Goal: Information Seeking & Learning: Learn about a topic

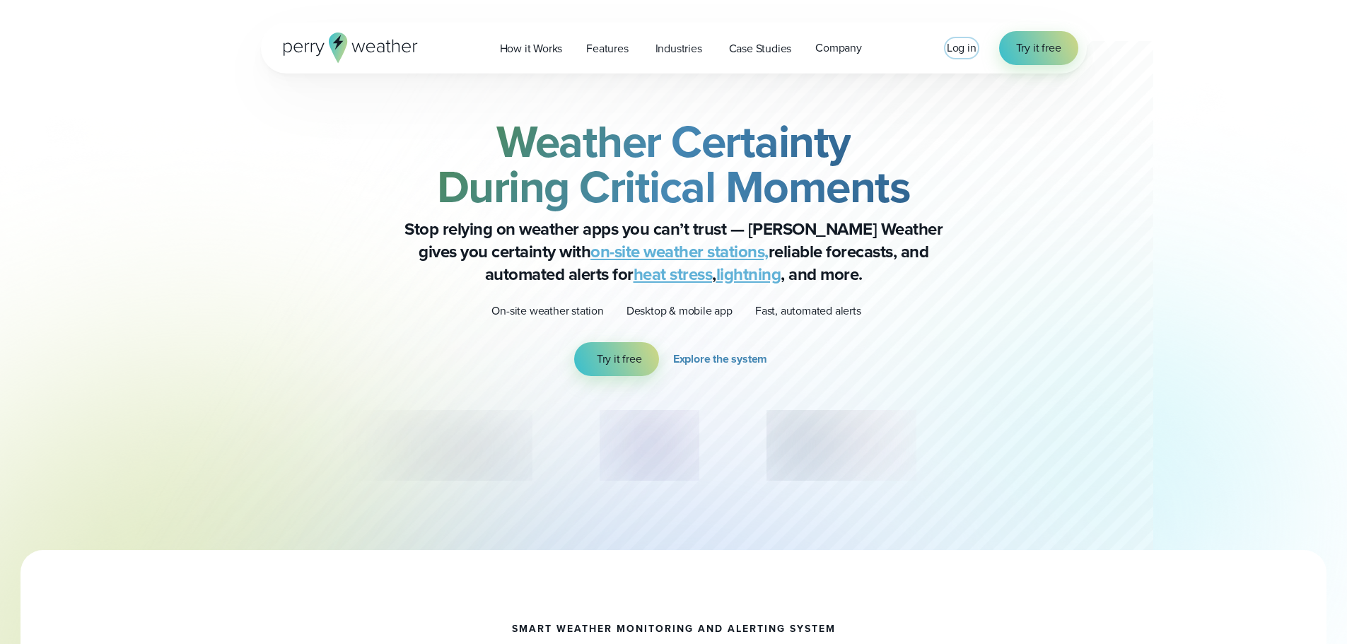
click at [955, 52] on span "Log in" at bounding box center [962, 48] width 30 height 16
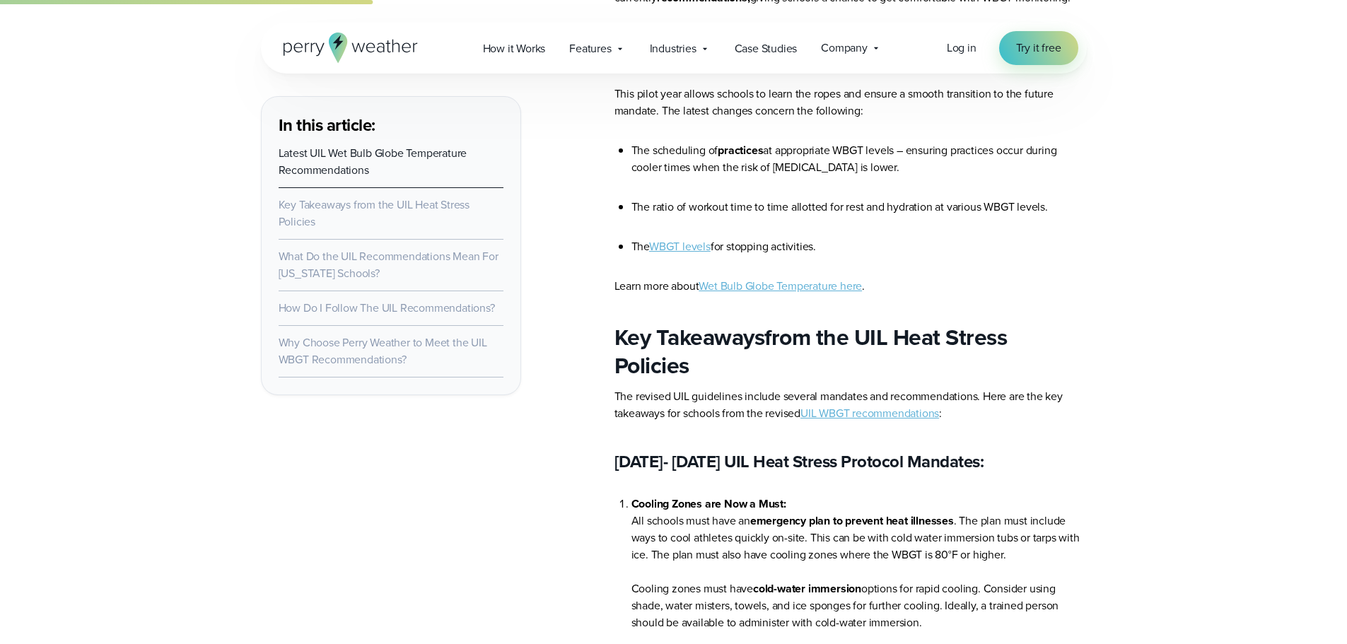
scroll to position [1236, 0]
click at [902, 417] on link "UIL WBGT recommendations" at bounding box center [869, 412] width 139 height 16
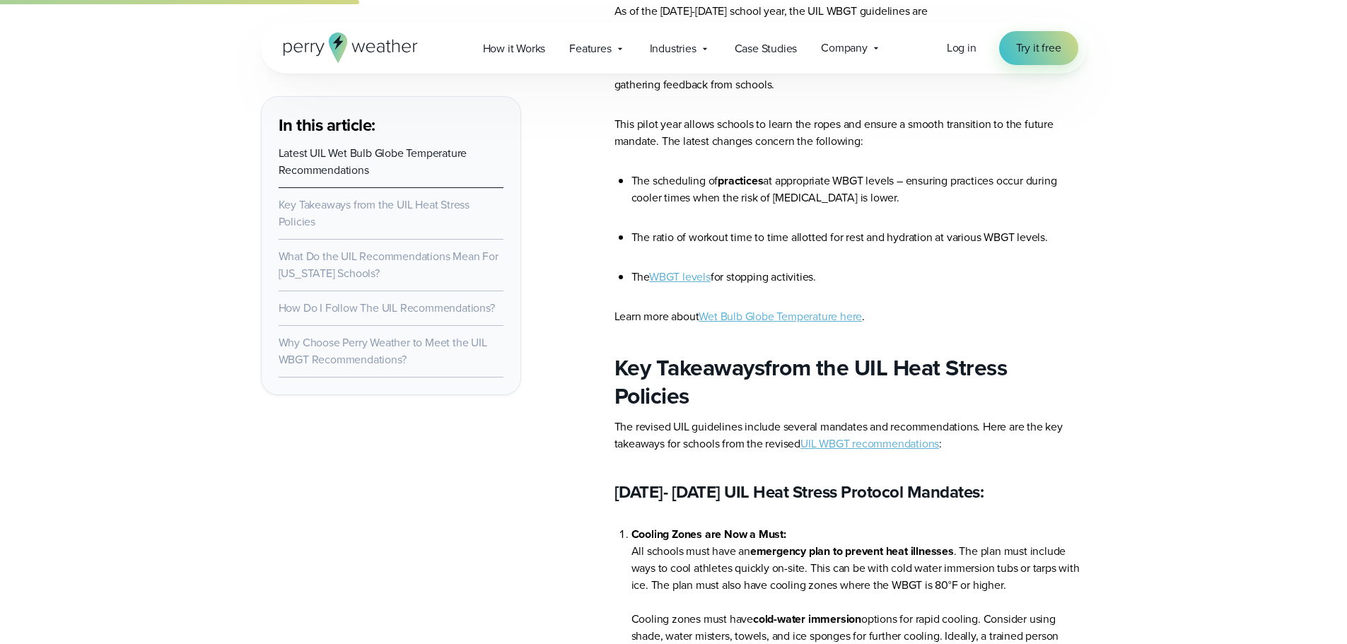
scroll to position [1206, 0]
click at [693, 272] on link "WBGT levels" at bounding box center [680, 275] width 62 height 16
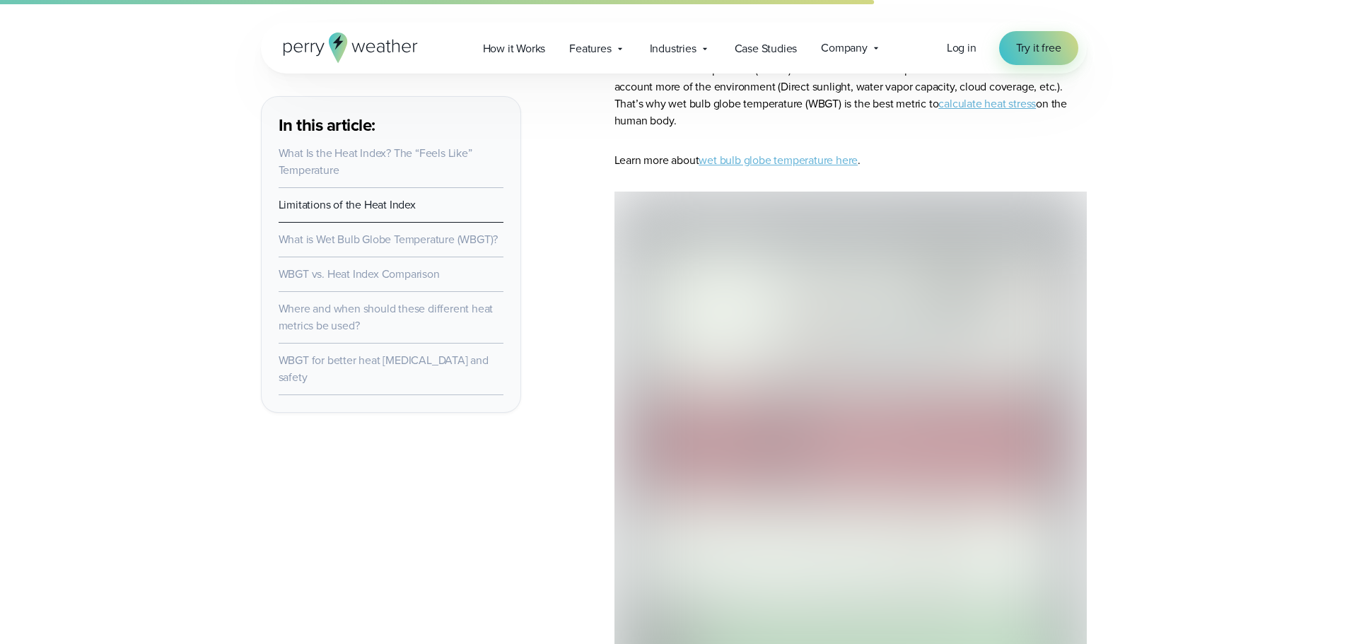
scroll to position [2326, 0]
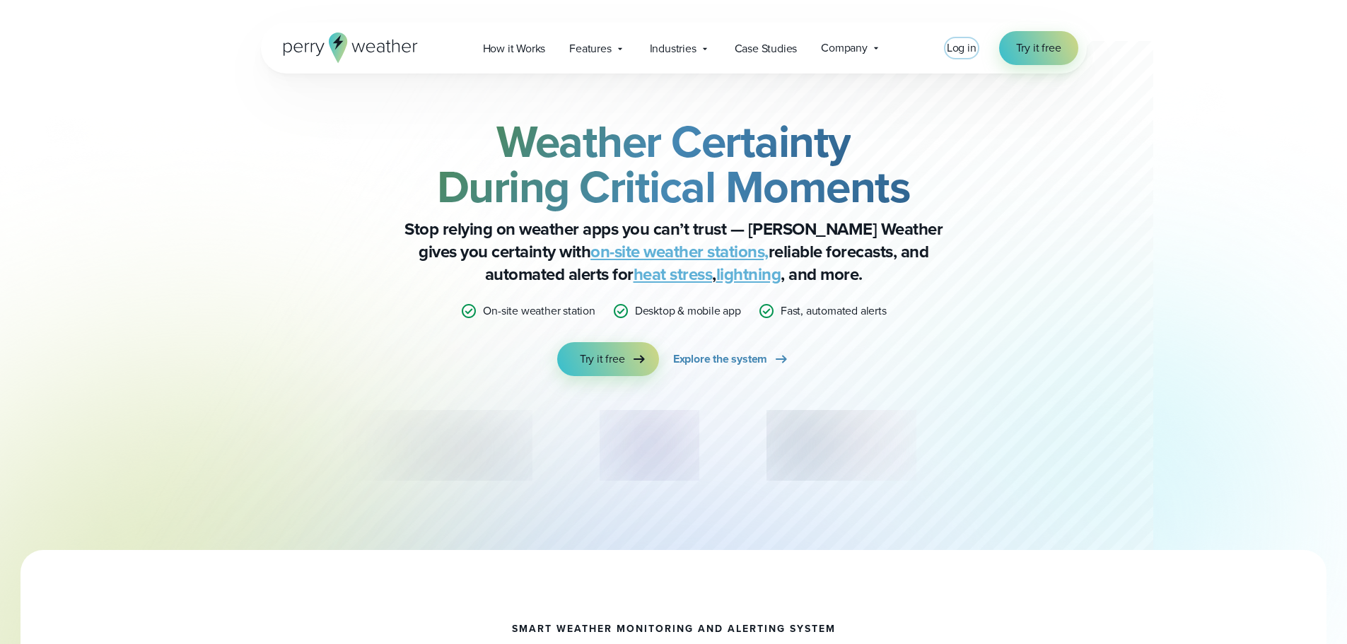
click at [968, 54] on span "Log in" at bounding box center [962, 48] width 30 height 16
click at [969, 49] on span "Log in" at bounding box center [962, 48] width 30 height 16
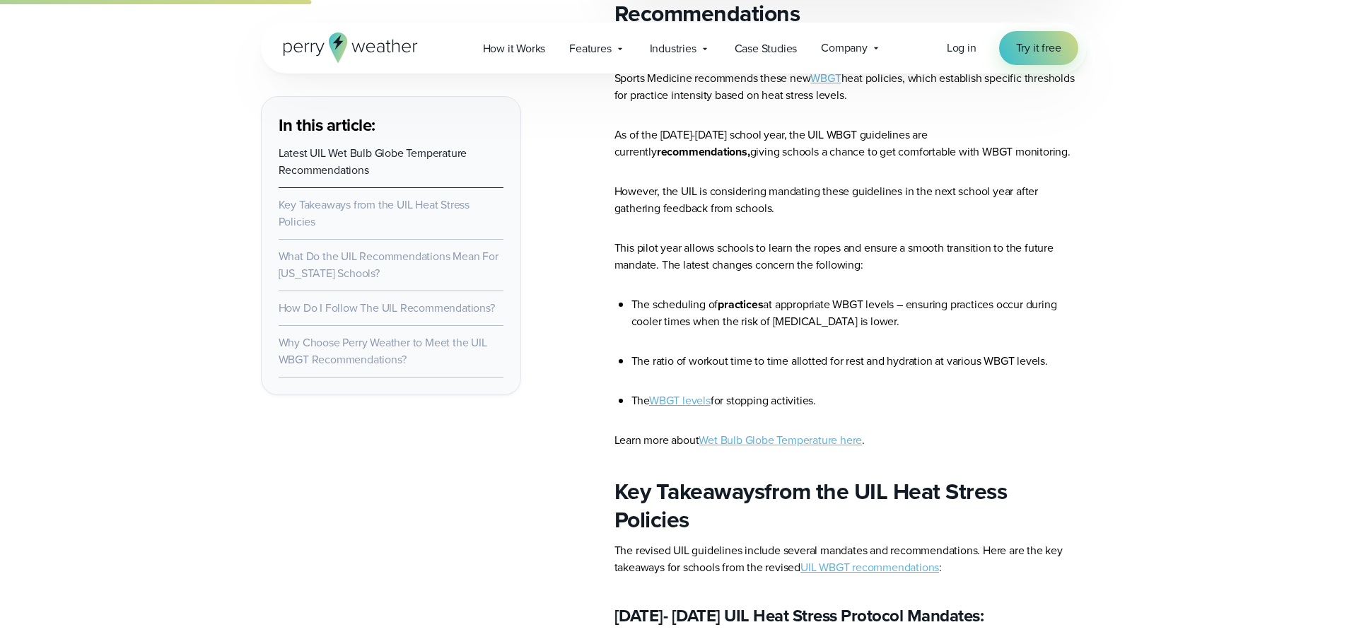
scroll to position [1082, 0]
click at [671, 400] on link "WBGT levels" at bounding box center [680, 400] width 62 height 16
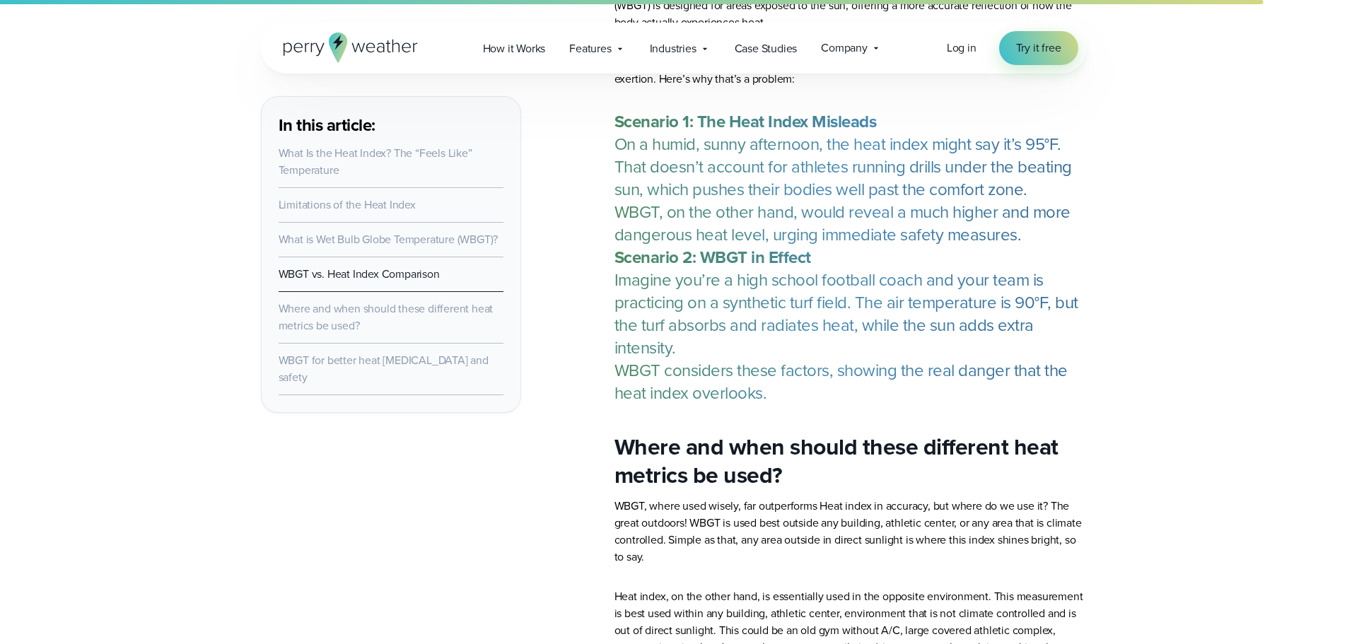
scroll to position [3936, 0]
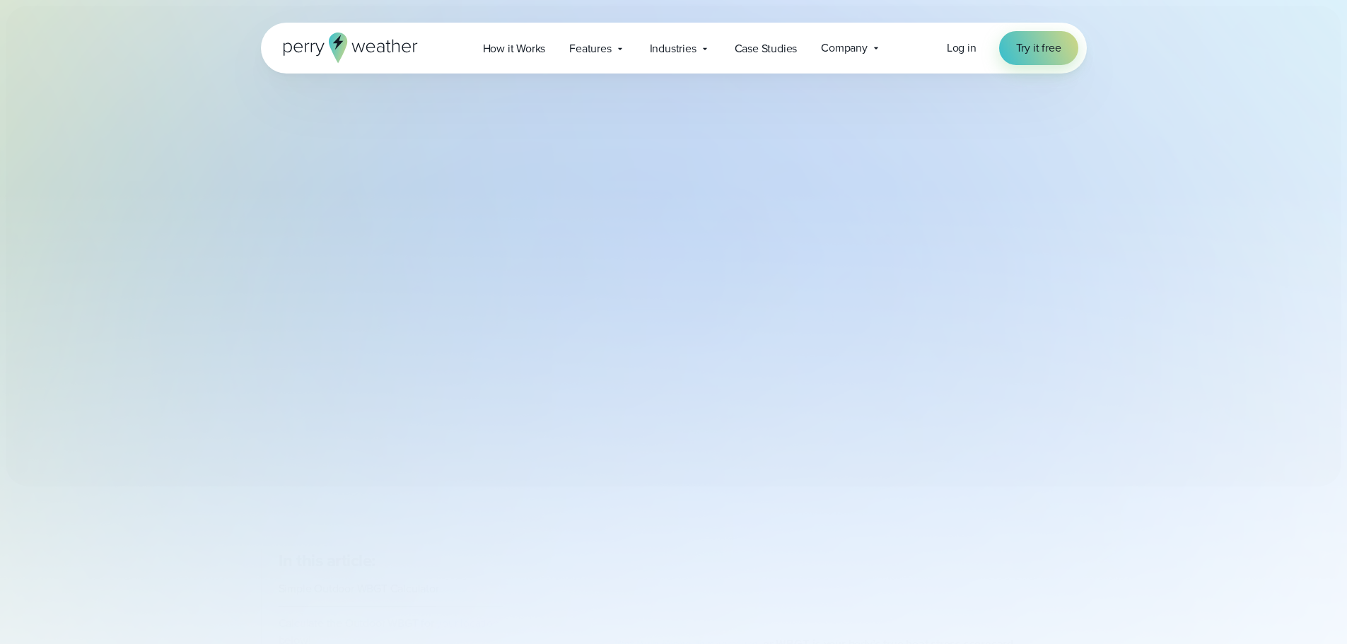
select select "***"
type input "*******"
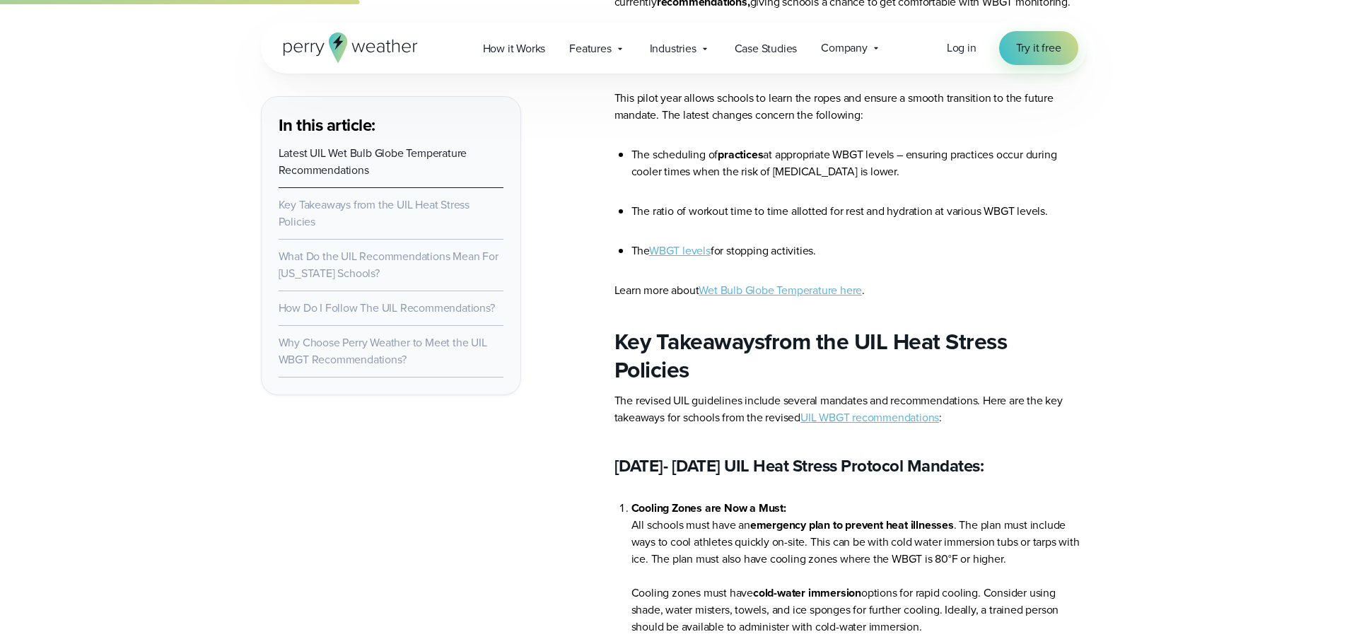
scroll to position [1232, 0]
click at [809, 291] on link "Wet Bulb Globe Temperature here" at bounding box center [780, 289] width 163 height 16
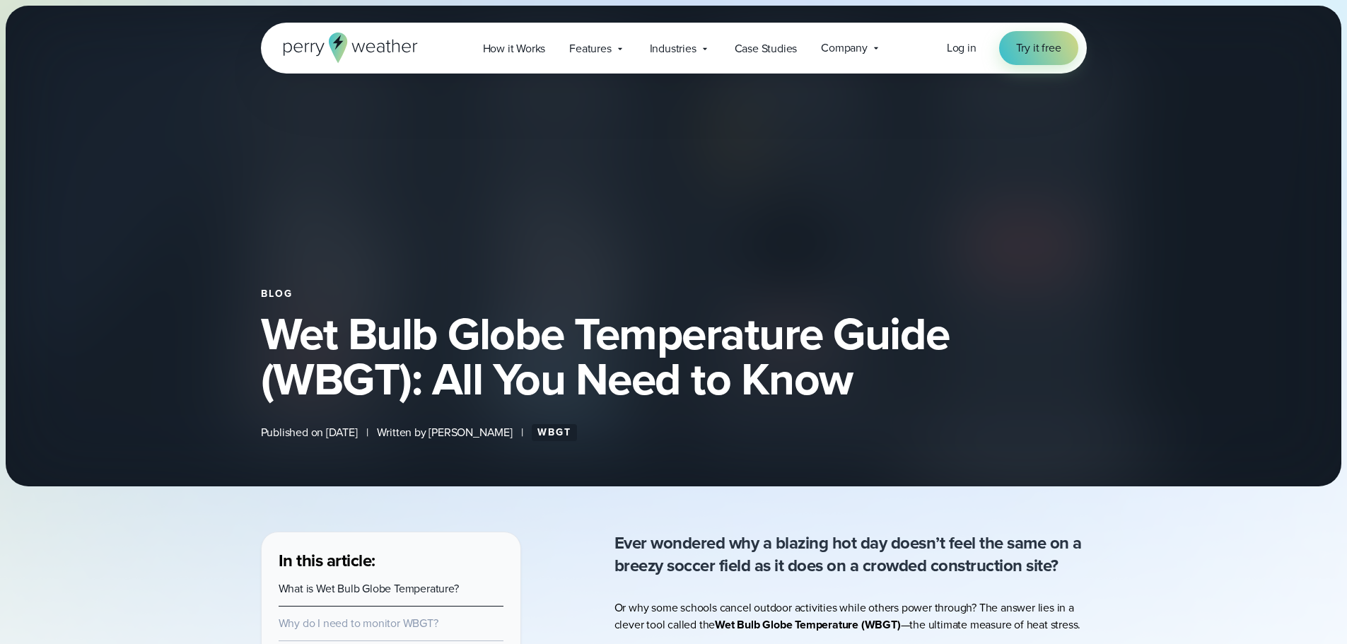
select select "***"
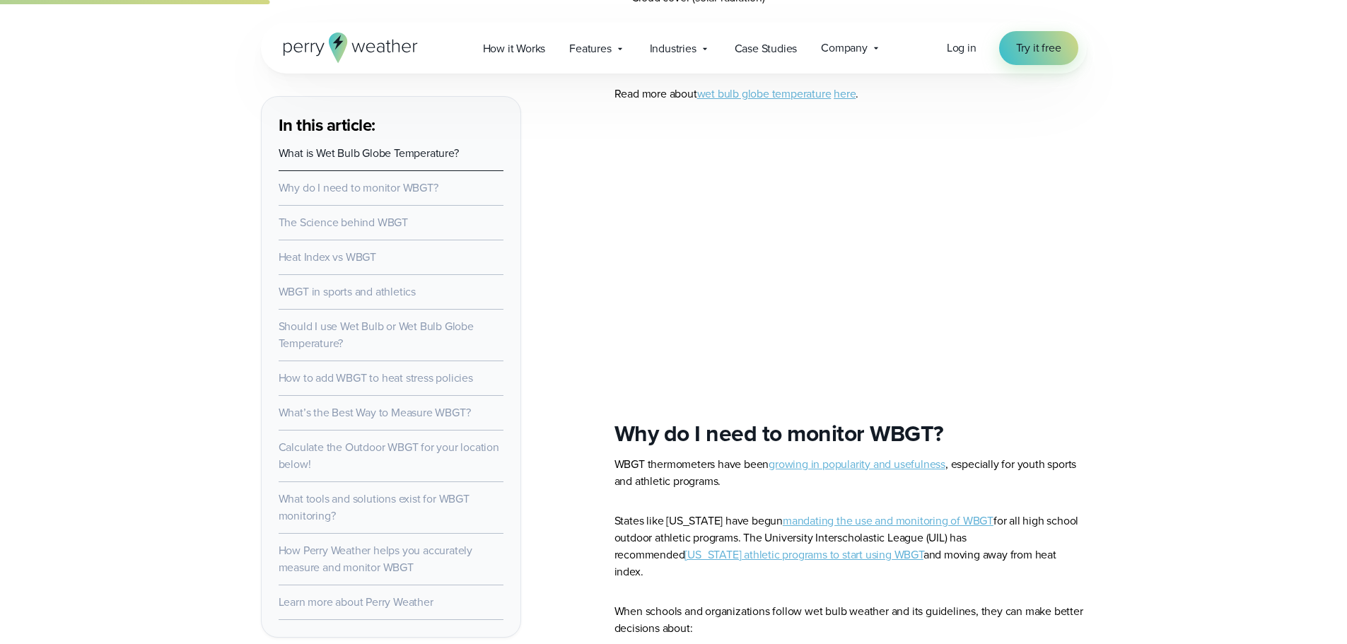
scroll to position [1252, 0]
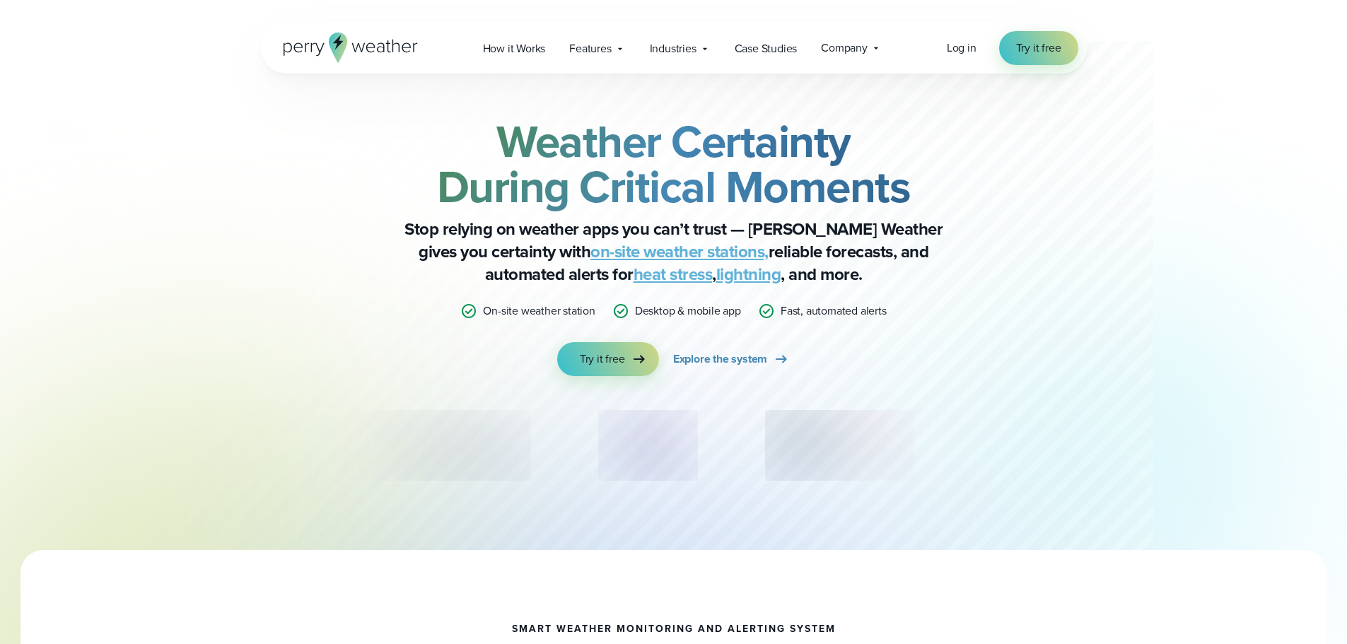
click at [944, 58] on div "Open Menu Log in Try it free How it Works" at bounding box center [674, 48] width 826 height 51
click at [960, 54] on span "Log in" at bounding box center [962, 48] width 30 height 16
